Goal: Communication & Community: Answer question/provide support

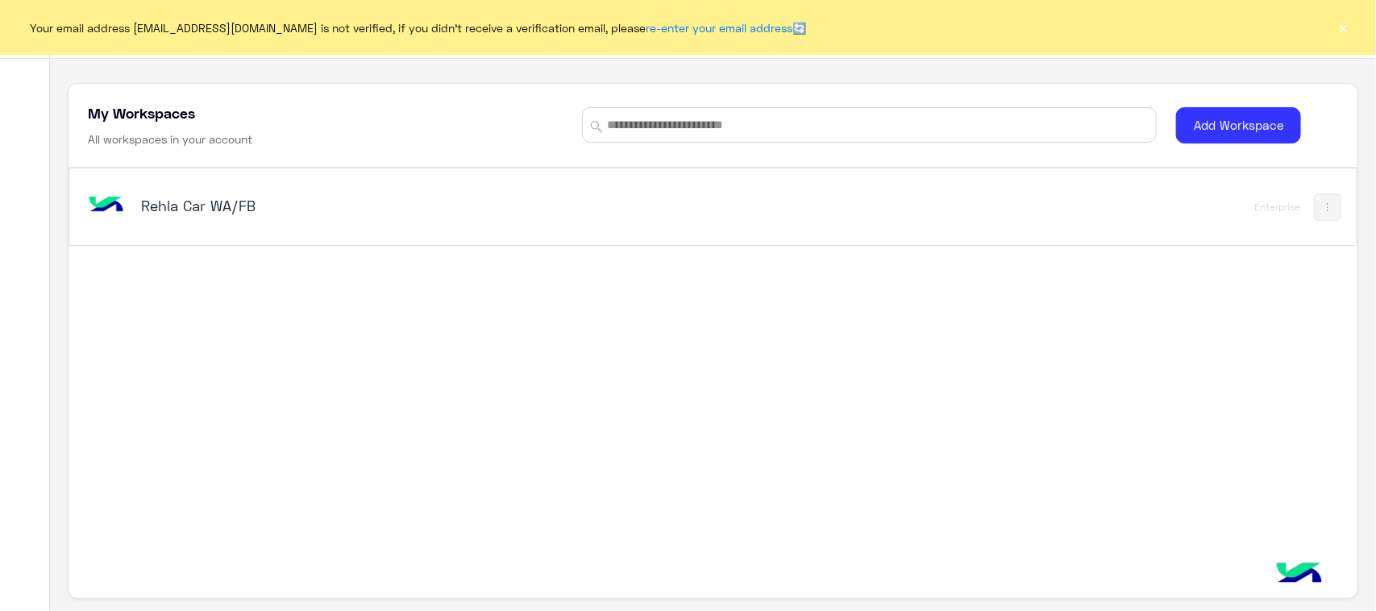
click at [201, 210] on h5 "Rehla Car WA/FB" at bounding box center [367, 205] width 452 height 19
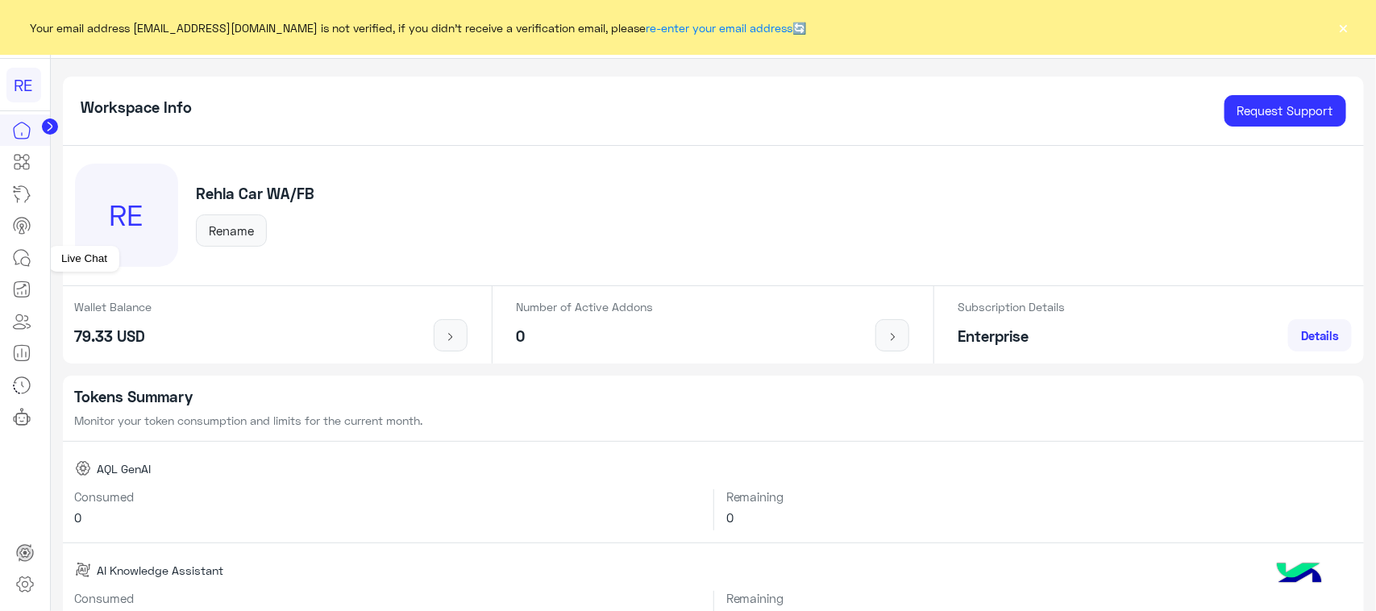
click at [10, 262] on link at bounding box center [22, 258] width 44 height 32
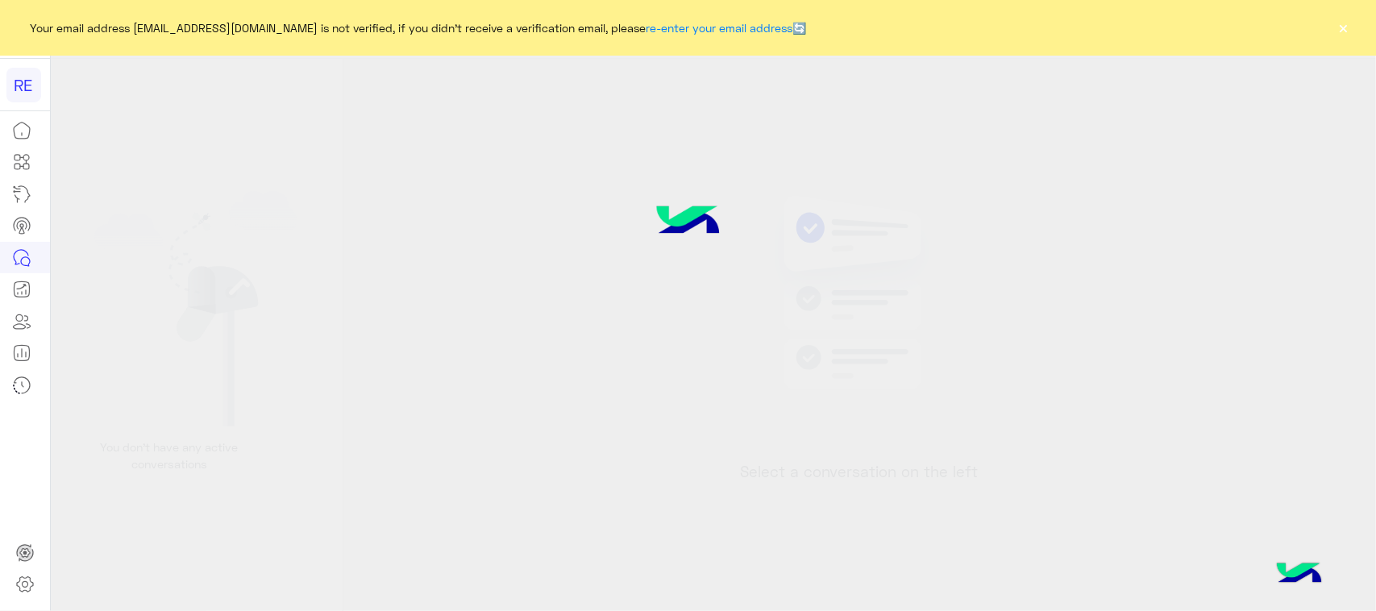
click at [1100, 24] on button "×" at bounding box center [1343, 27] width 16 height 16
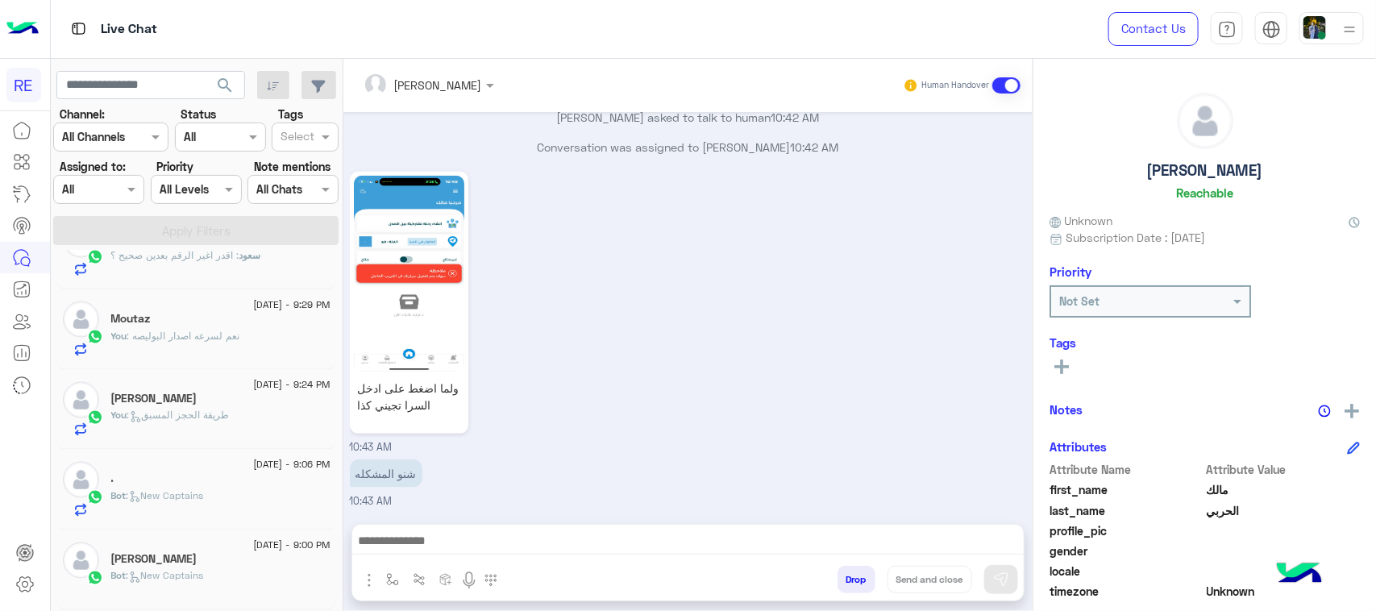
scroll to position [8, 0]
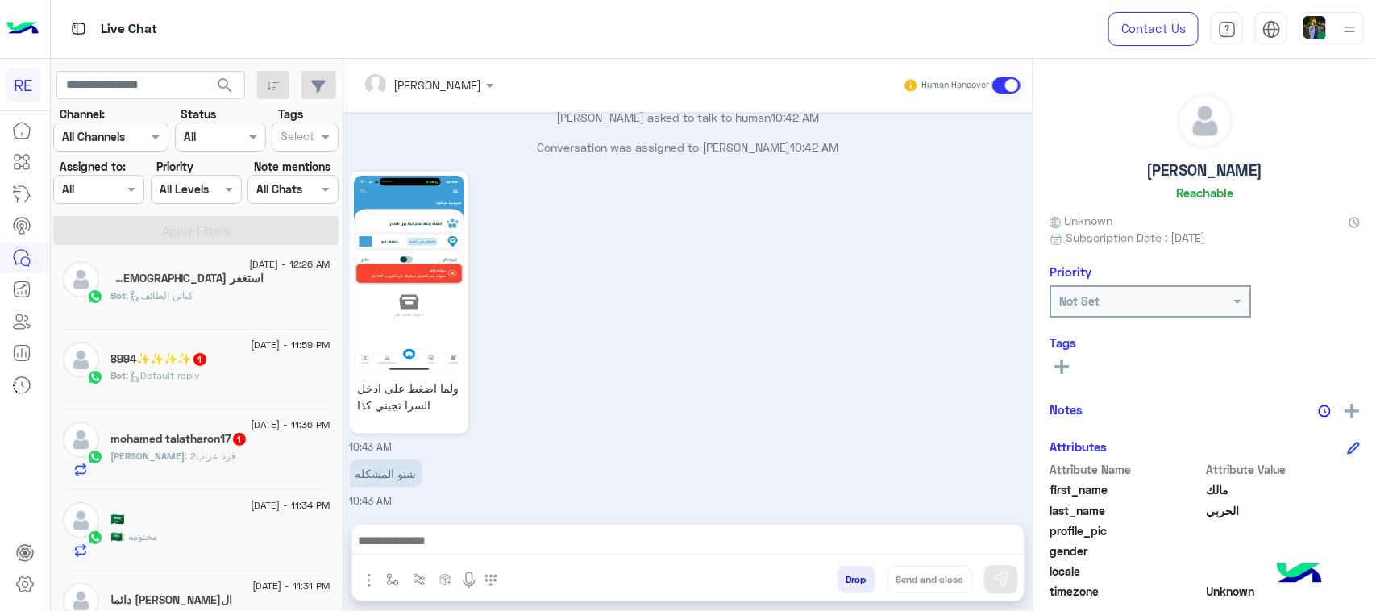
click at [142, 462] on span "[PERSON_NAME]" at bounding box center [148, 456] width 74 height 12
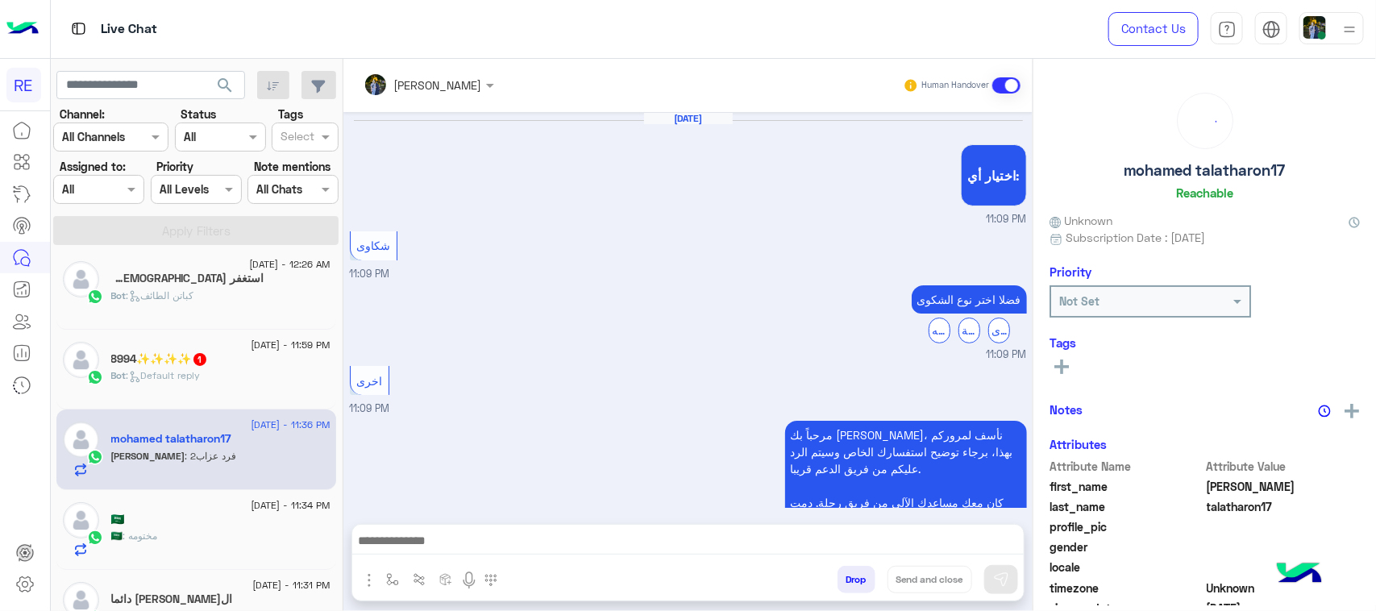
scroll to position [1084, 0]
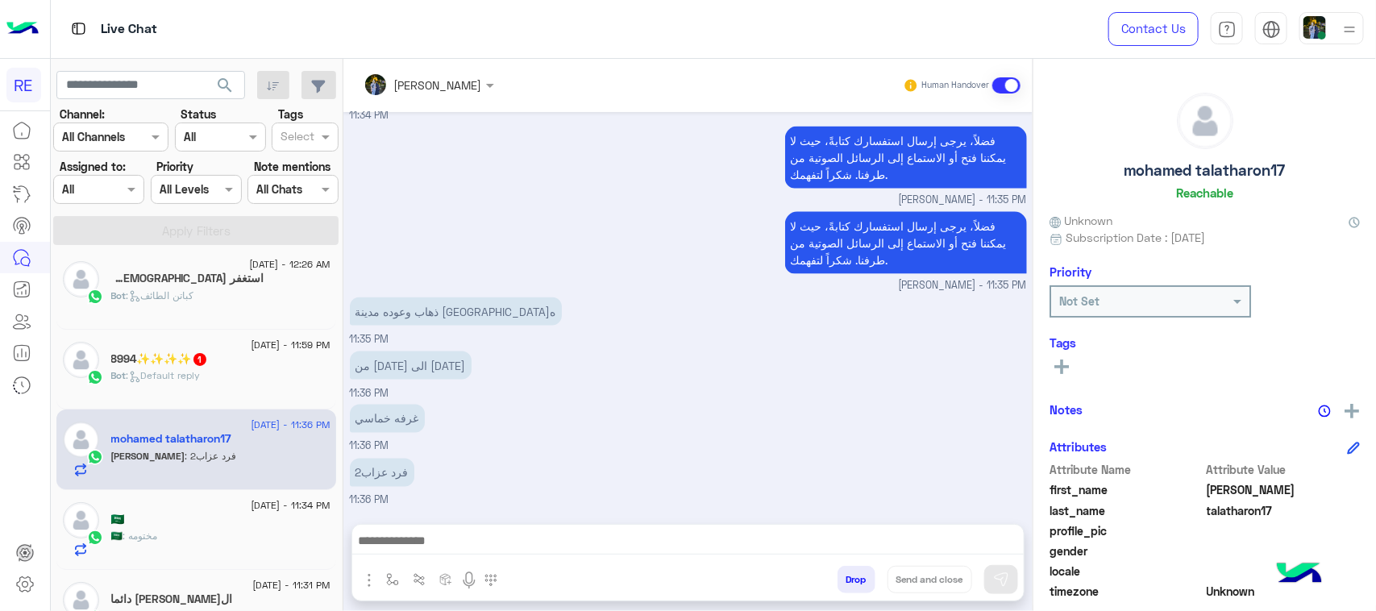
click at [211, 372] on div "Bot : Default reply" at bounding box center [220, 382] width 219 height 28
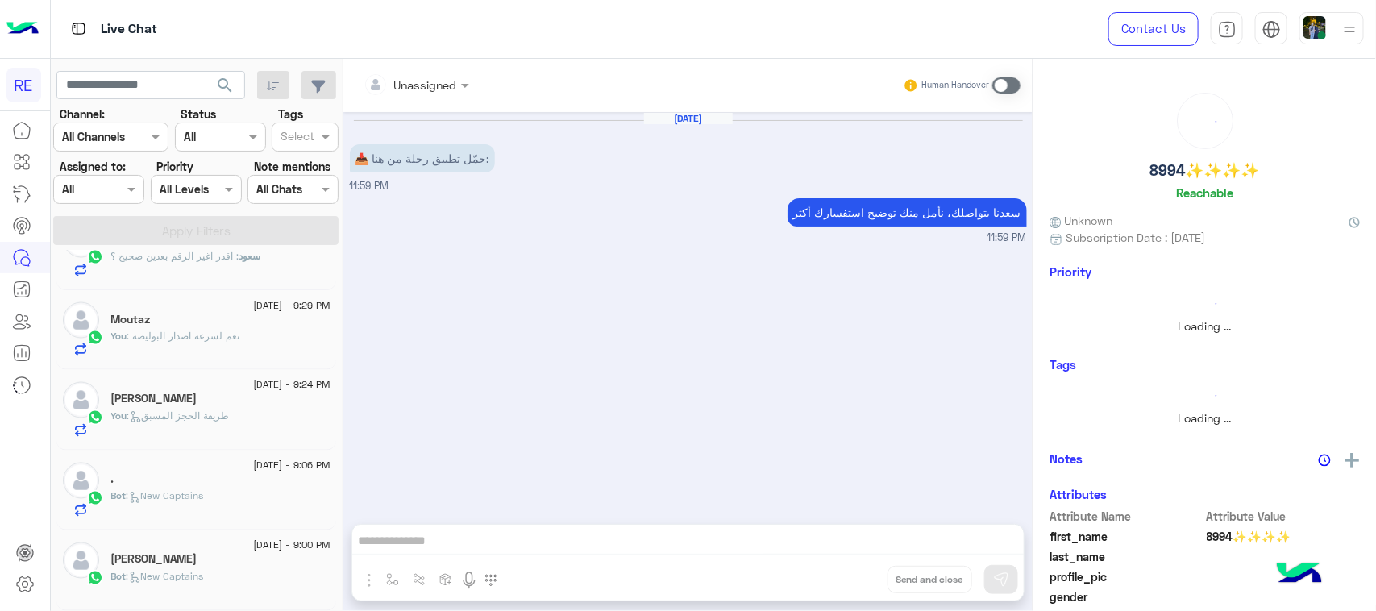
scroll to position [8, 0]
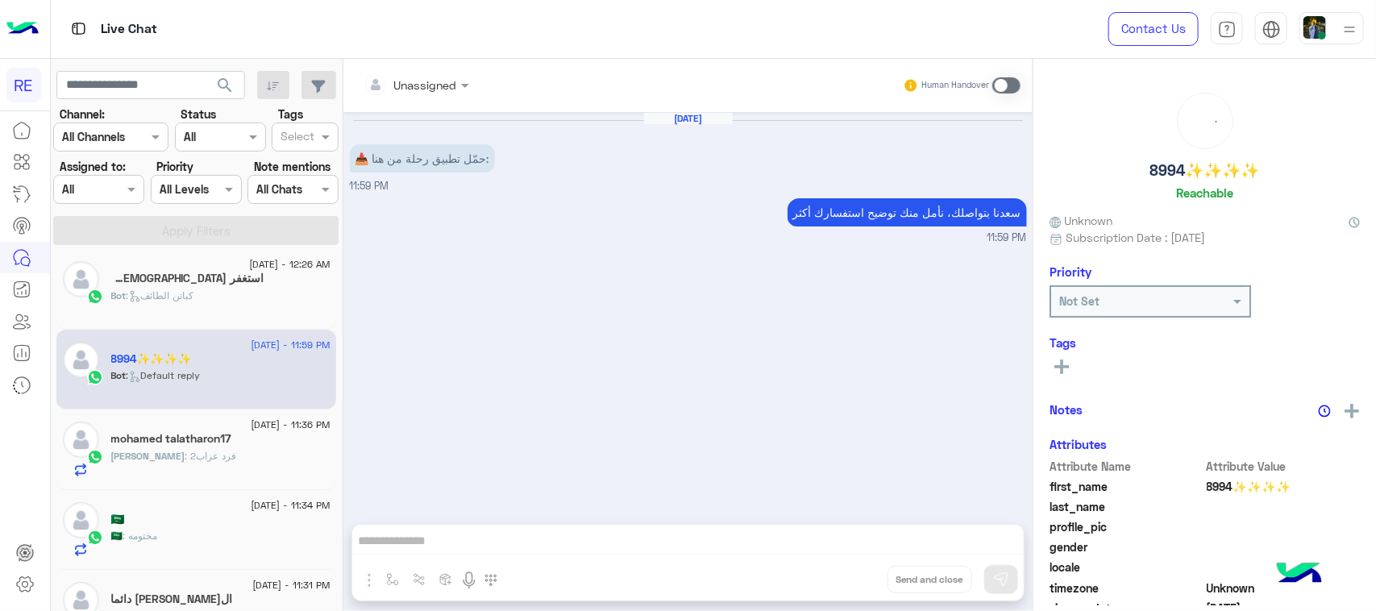
click at [218, 300] on div "Bot : كباتن الطائف" at bounding box center [220, 303] width 219 height 28
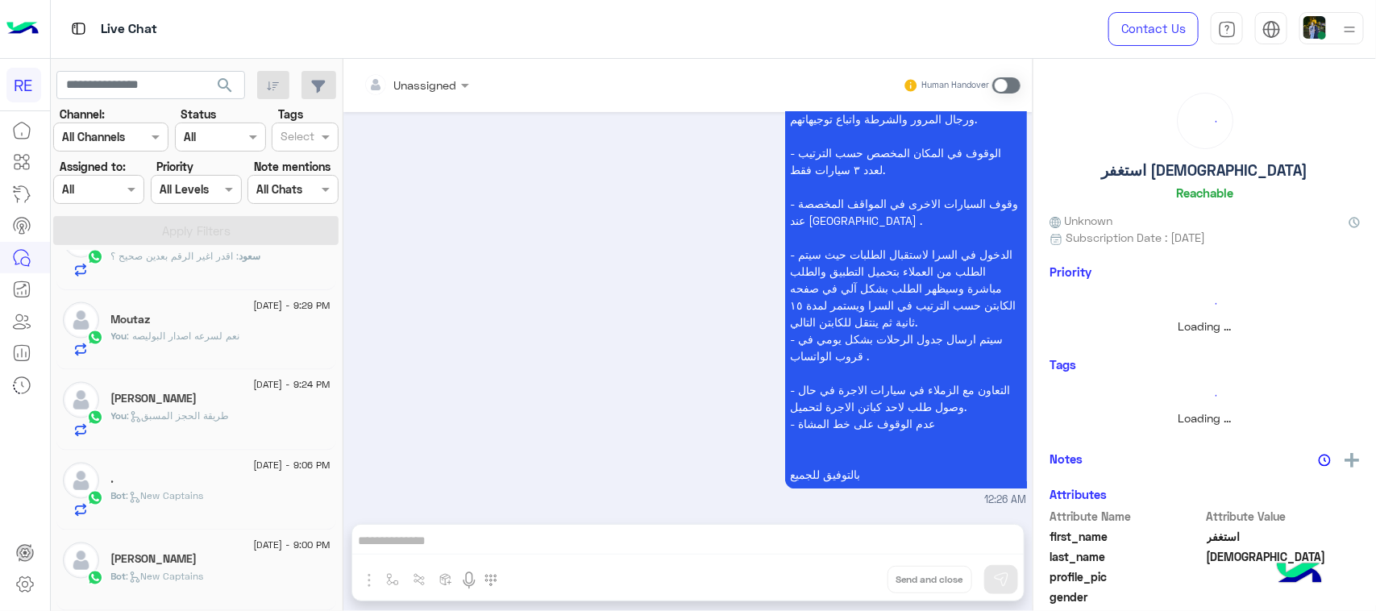
scroll to position [8, 0]
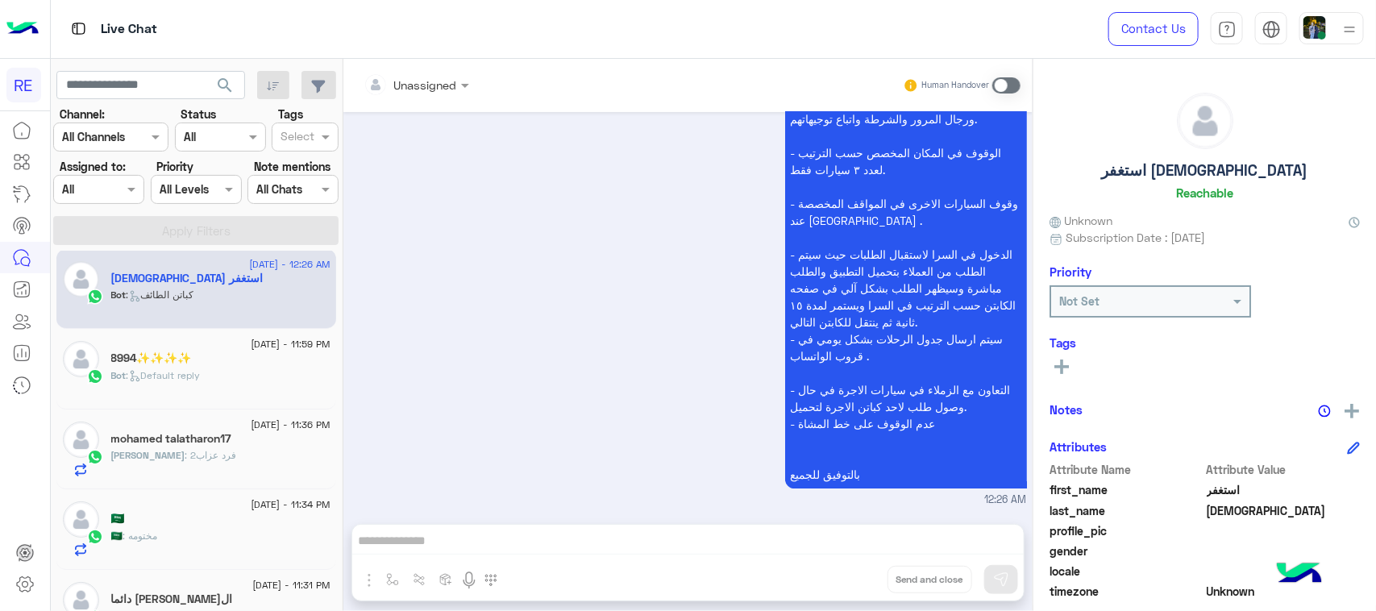
click at [1018, 75] on div "Human Handover" at bounding box center [962, 85] width 118 height 29
click at [1013, 86] on span at bounding box center [1006, 85] width 28 height 16
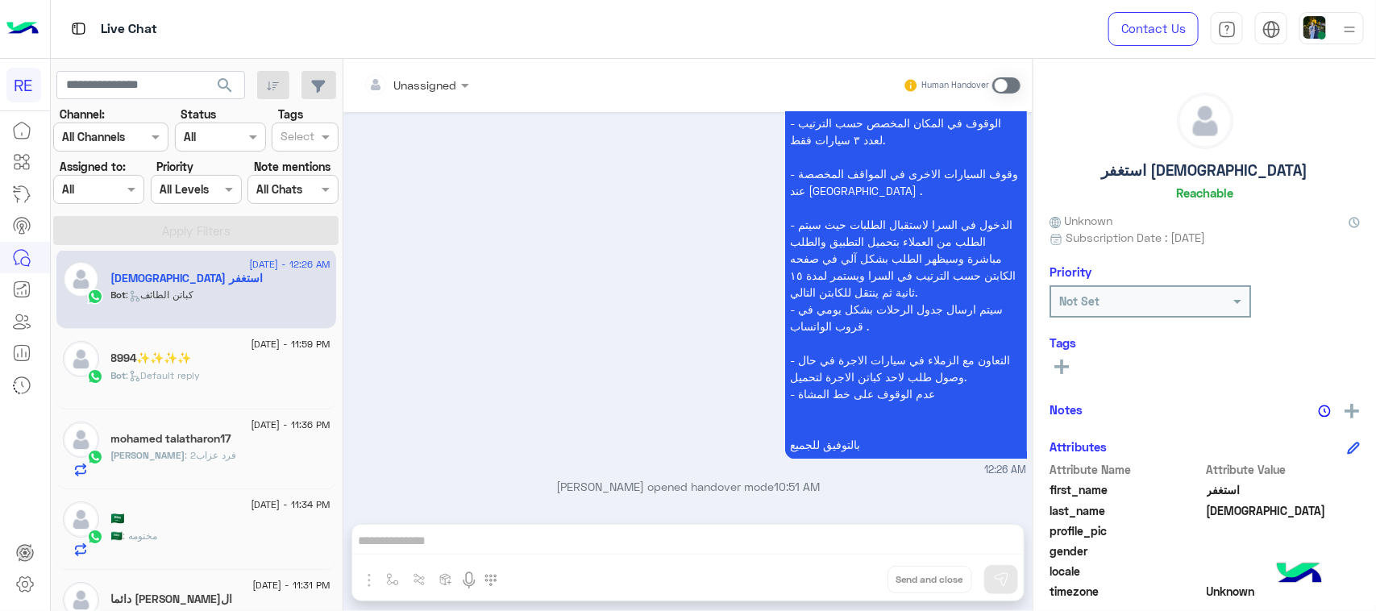
click at [239, 357] on div "8994✨✨✨✨" at bounding box center [220, 359] width 219 height 17
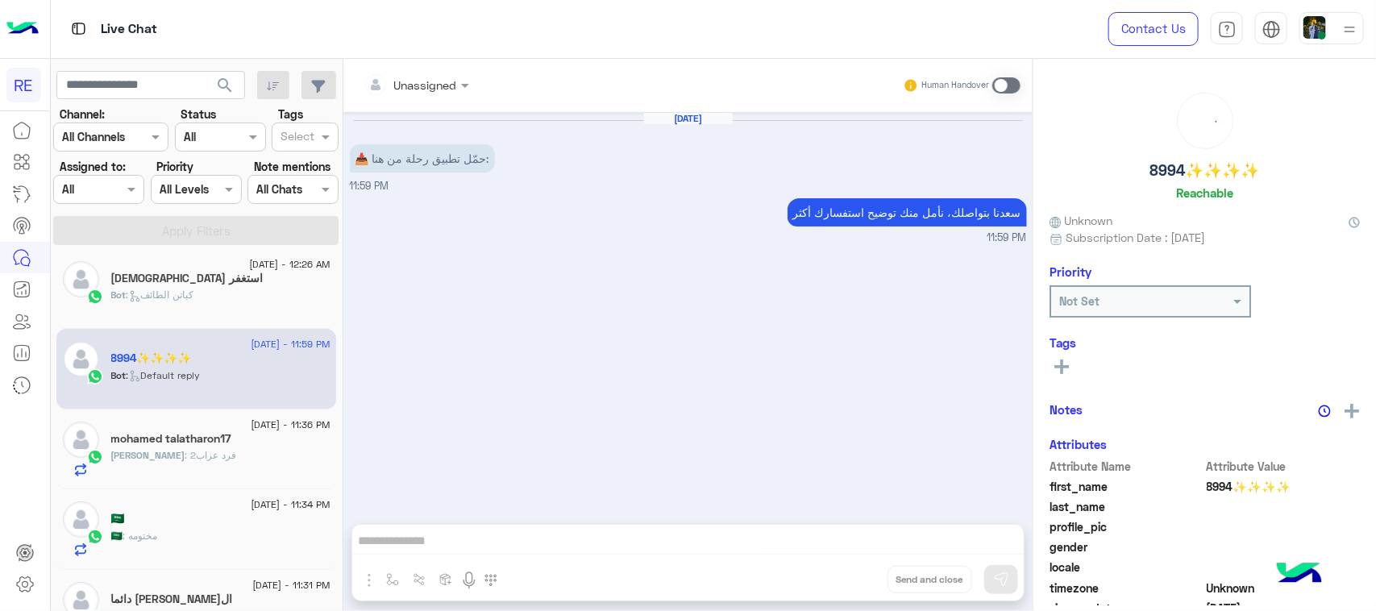
click at [990, 82] on div "Human Handover" at bounding box center [962, 85] width 118 height 29
click at [1009, 85] on span at bounding box center [1006, 85] width 28 height 16
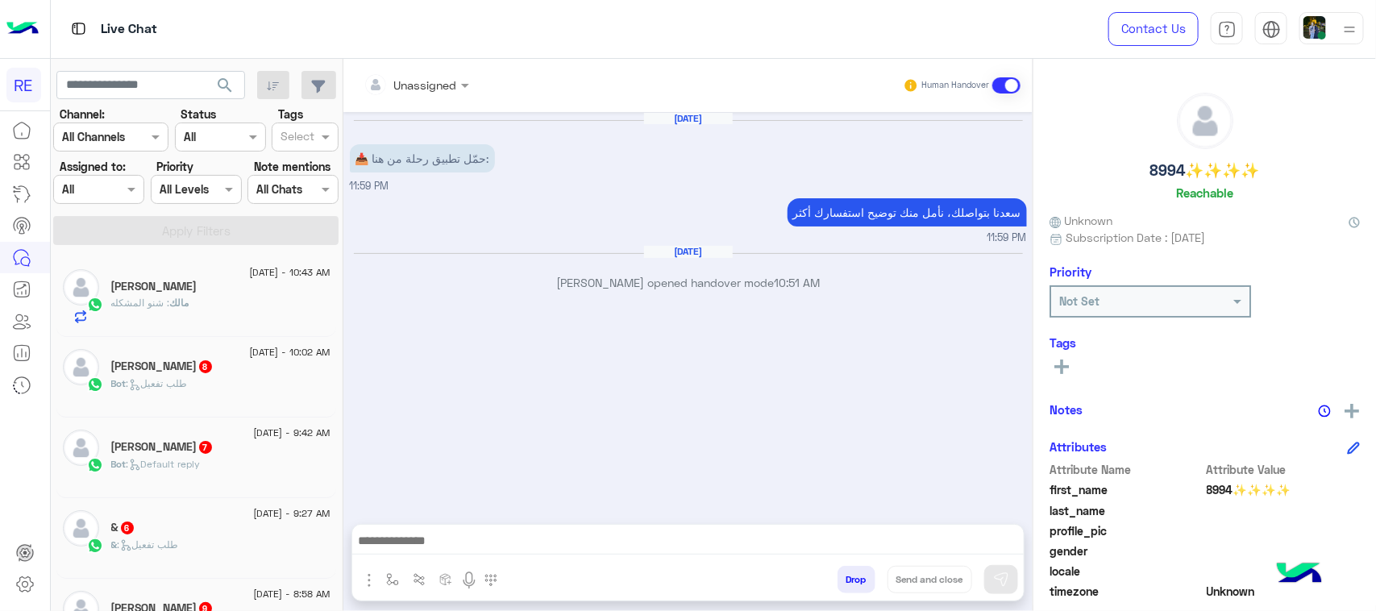
scroll to position [8, 0]
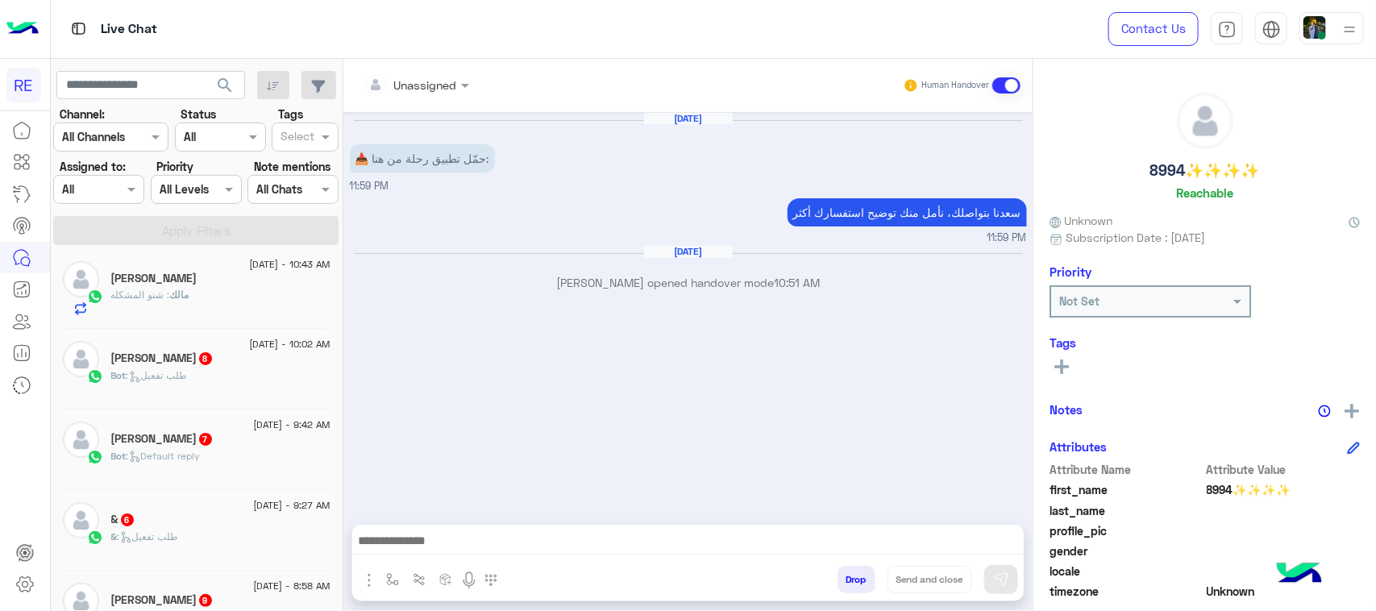
click at [220, 288] on div "مالك : شنو المشكله" at bounding box center [220, 302] width 219 height 28
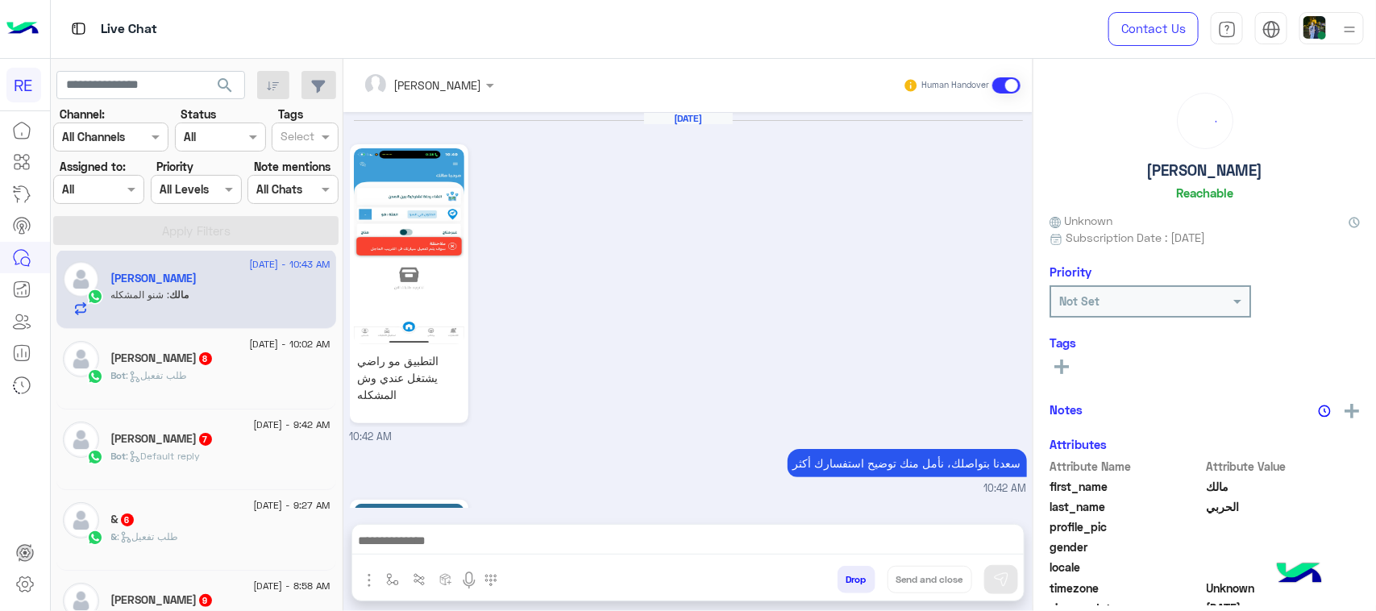
scroll to position [767, 0]
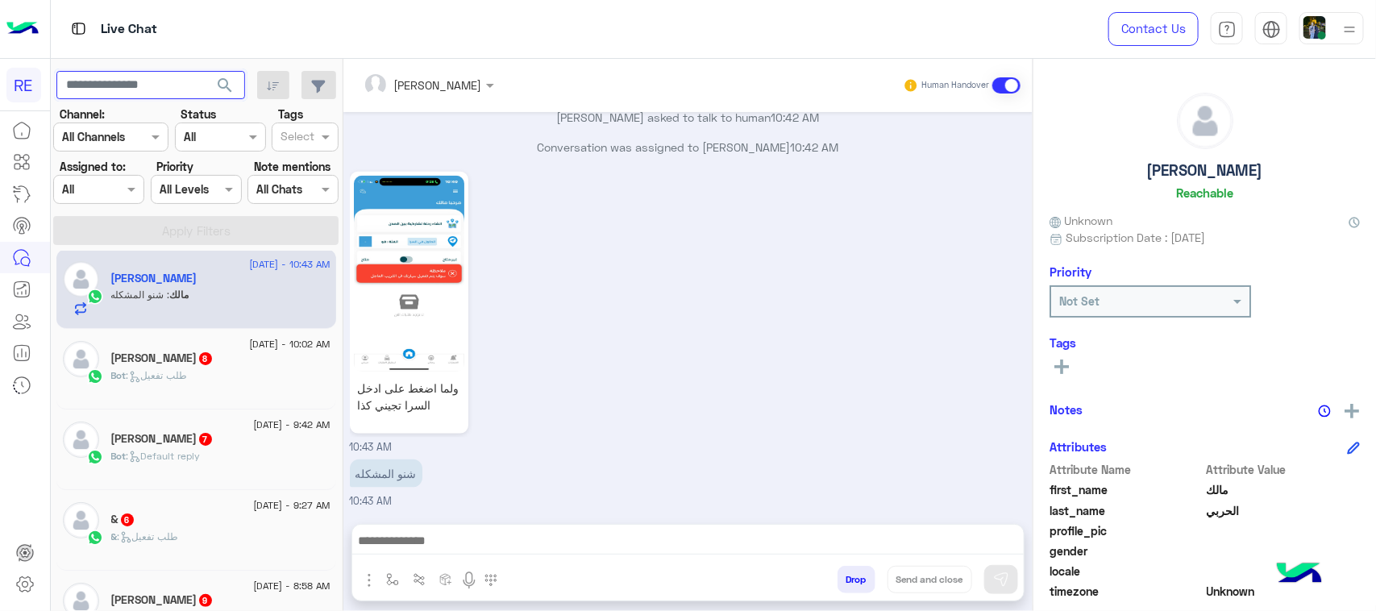
paste input "*********"
click at [235, 77] on button "search" at bounding box center [225, 88] width 39 height 35
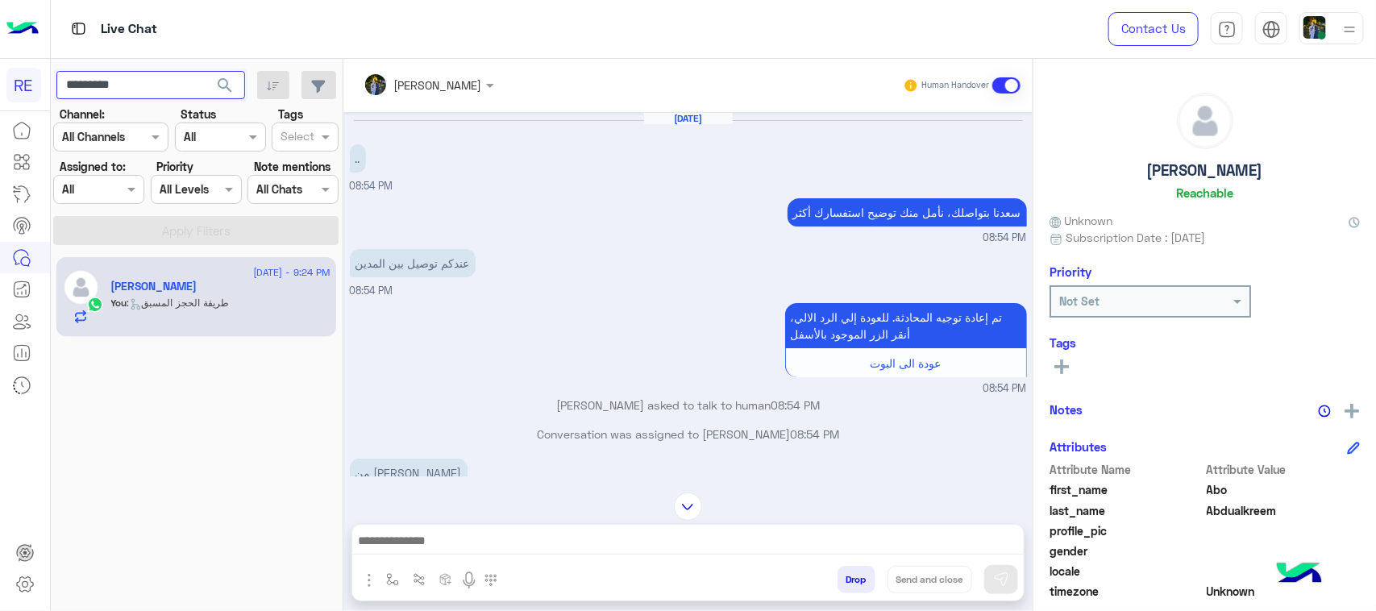
click at [143, 93] on input "*********" at bounding box center [150, 85] width 189 height 29
paste input "text"
type input "*********"
click at [231, 83] on span "search" at bounding box center [224, 85] width 19 height 19
